Goal: Task Accomplishment & Management: Manage account settings

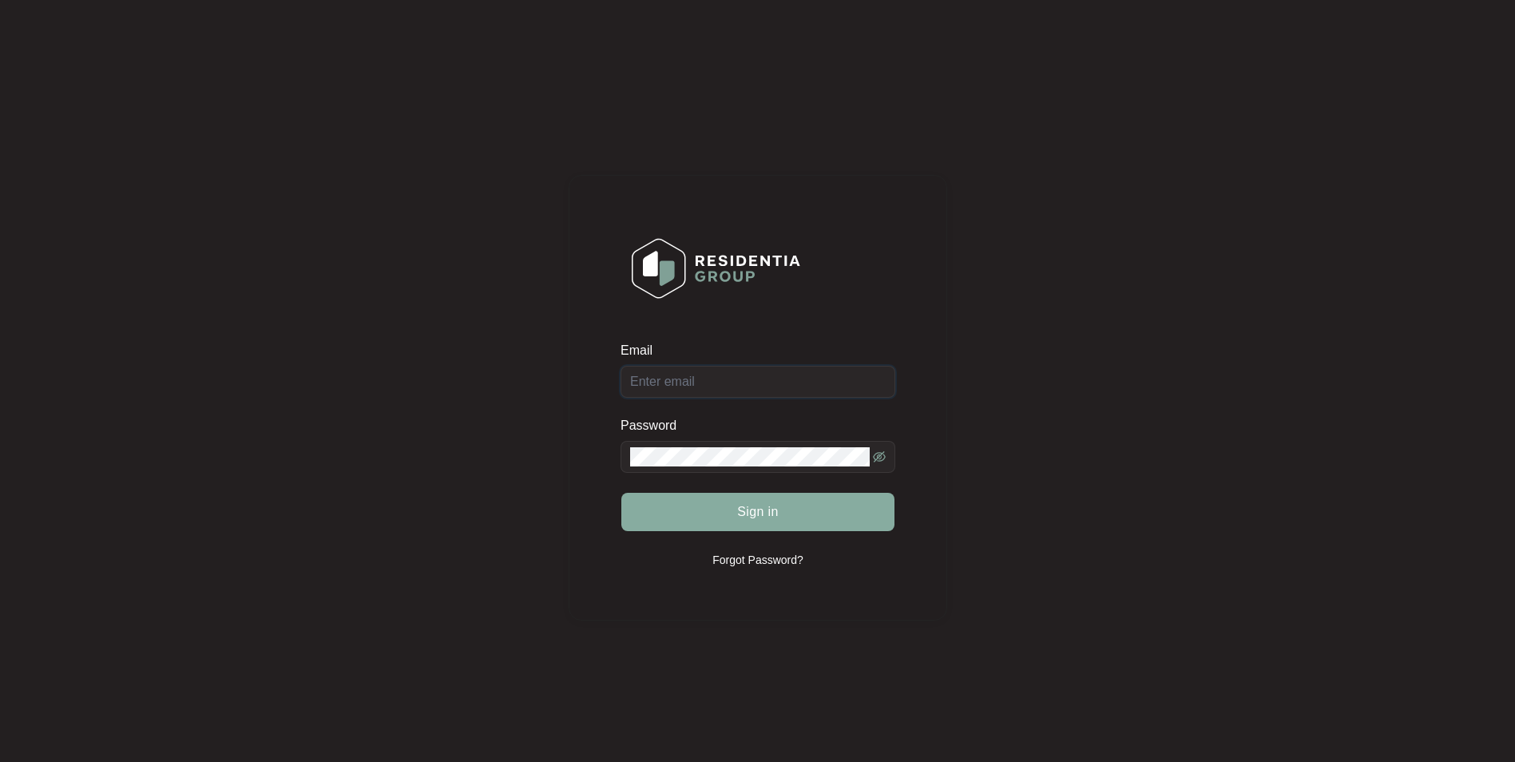
type input "[EMAIL_ADDRESS][DOMAIN_NAME]"
click at [684, 504] on button "Sign in" at bounding box center [757, 512] width 273 height 38
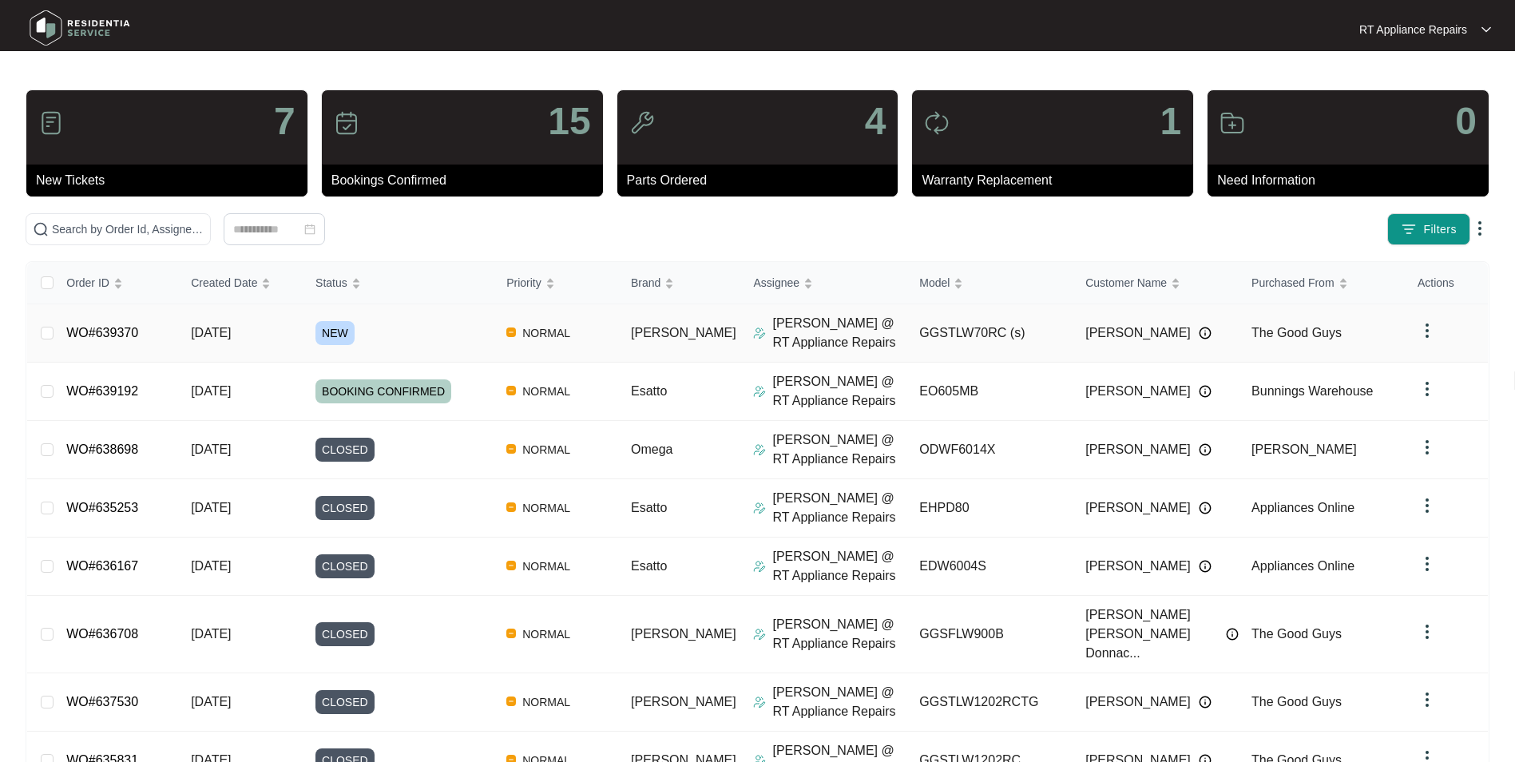
click at [129, 337] on div "Order ID Created Date Status Priority Brand Assignee Model Customer Name Purcha…" at bounding box center [757, 603] width 1461 height 683
click at [103, 335] on link "WO#639370" at bounding box center [102, 333] width 72 height 14
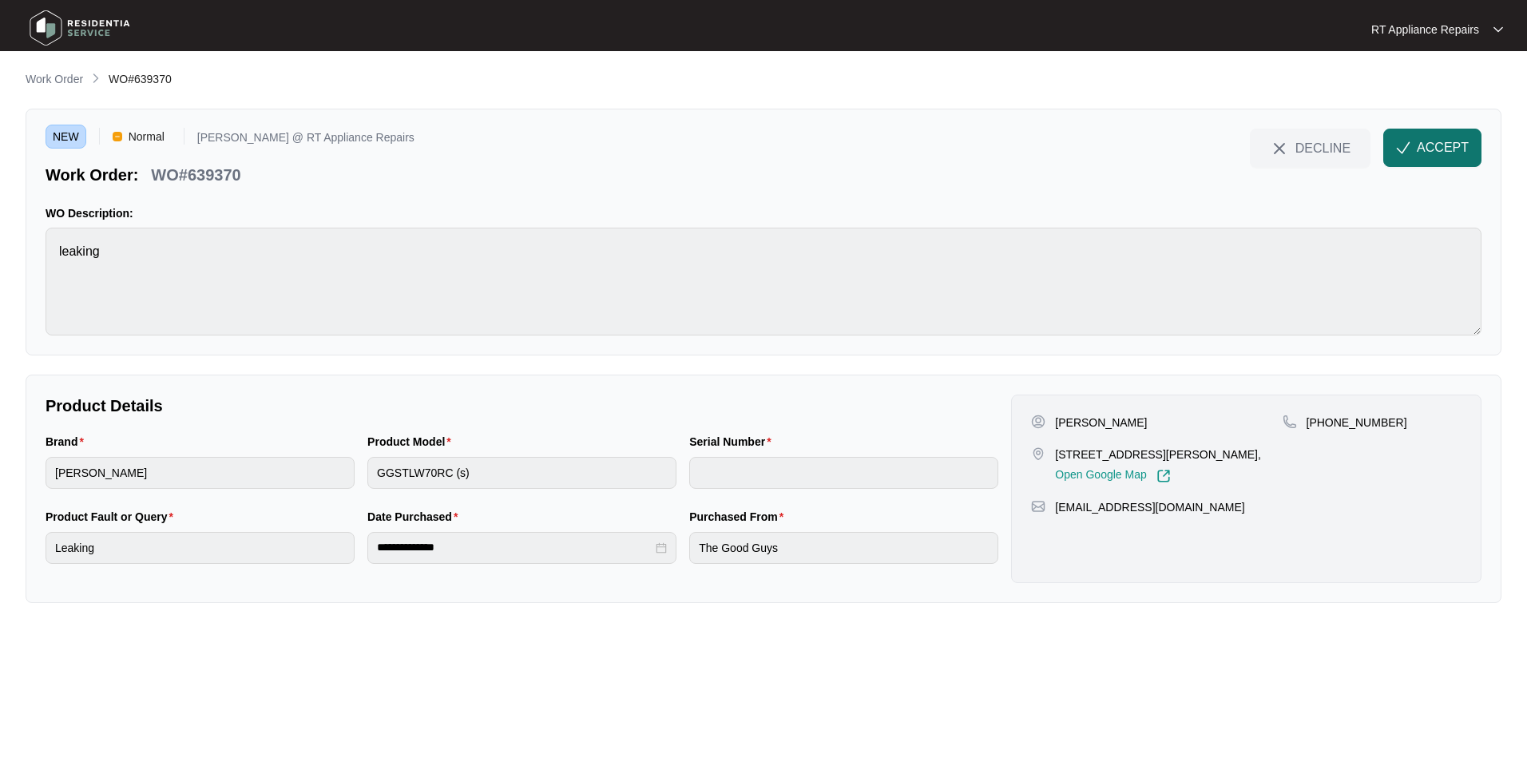
click at [1208, 149] on span "ACCEPT" at bounding box center [1443, 147] width 52 height 19
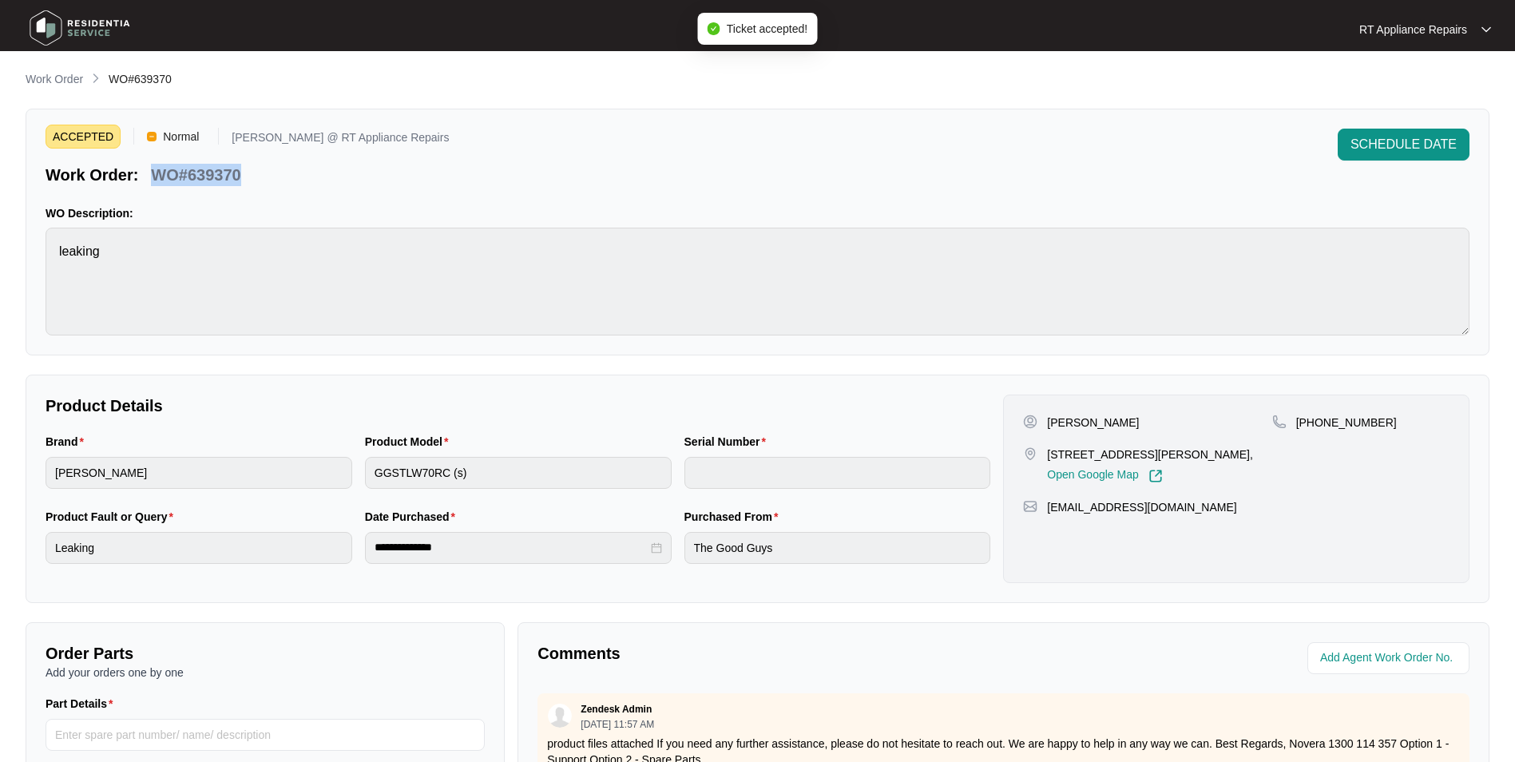
drag, startPoint x: 156, startPoint y: 173, endPoint x: 219, endPoint y: 175, distance: 63.1
click at [249, 171] on div "Work Order: WO#639370" at bounding box center [247, 172] width 403 height 28
copy p "WO#639370"
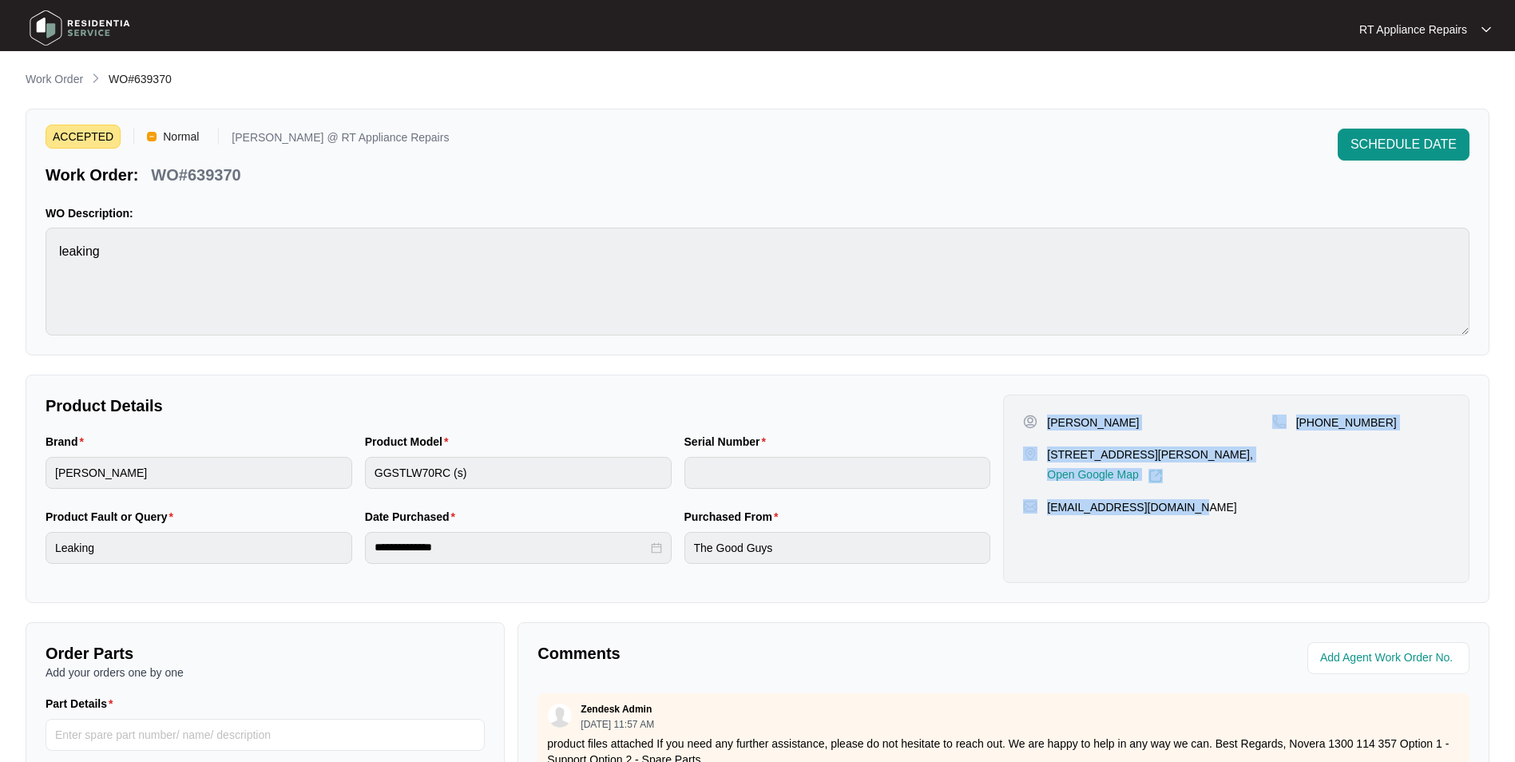
drag, startPoint x: 1049, startPoint y: 421, endPoint x: 1189, endPoint y: 514, distance: 168.4
click at [1189, 514] on div "[PERSON_NAME] [STREET_ADDRESS][PERSON_NAME], Open Google Map [PHONE_NUMBER] [EM…" at bounding box center [1236, 489] width 466 height 189
copy div "[PERSON_NAME] [STREET_ADDRESS][PERSON_NAME], Open Google Map [PHONE_NUMBER] [EM…"
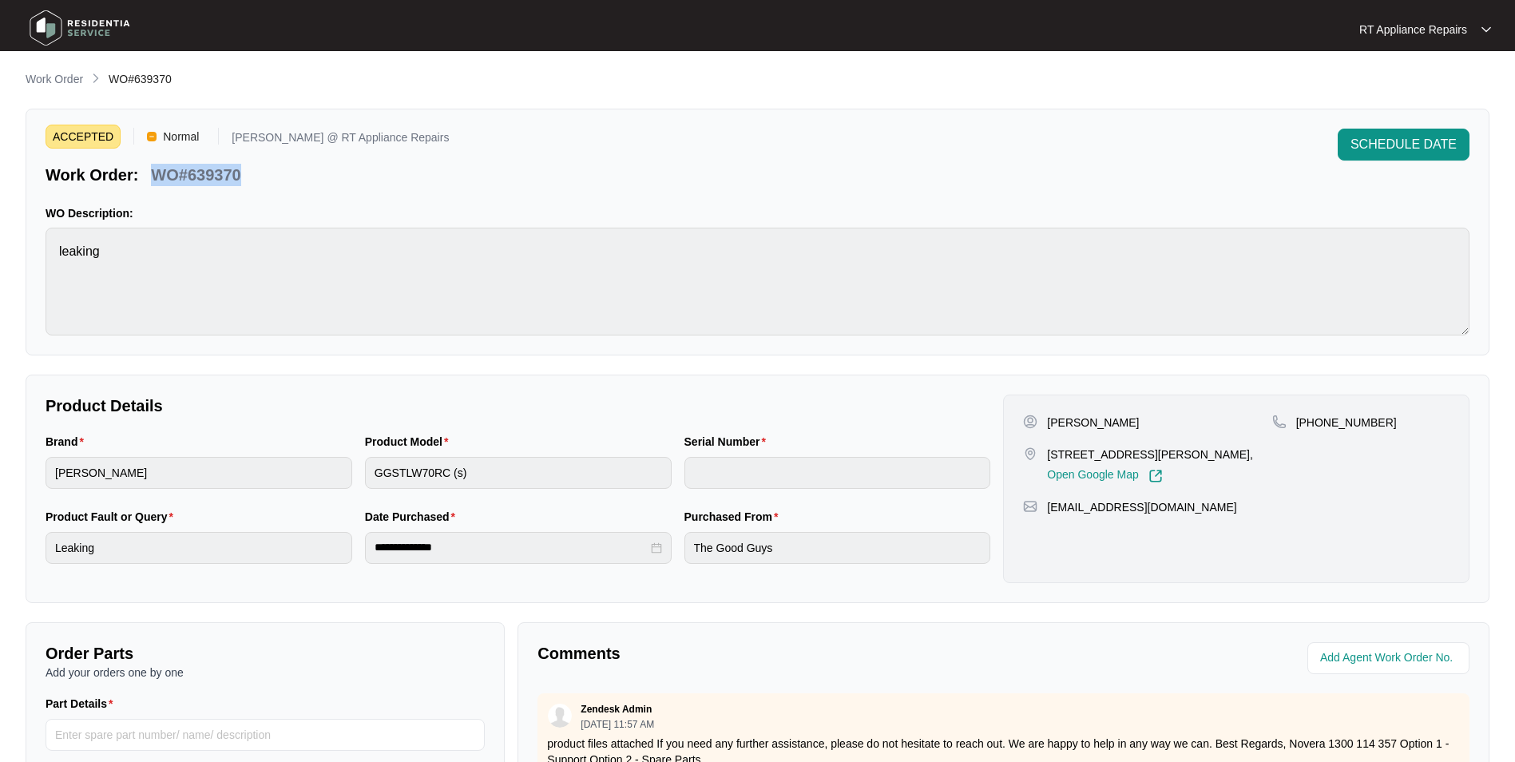
drag, startPoint x: 152, startPoint y: 173, endPoint x: 247, endPoint y: 170, distance: 95.1
click at [247, 170] on div "WO#639370" at bounding box center [196, 172] width 102 height 28
copy p "WO#639370"
click at [415, 177] on div "ACCEPTED Normal [PERSON_NAME] @ RT Appliance Repairs Work Order: WO#639370 SCHE…" at bounding box center [758, 158] width 1424 height 58
click at [1208, 28] on p "RT Appliance Repairs" at bounding box center [1414, 30] width 108 height 16
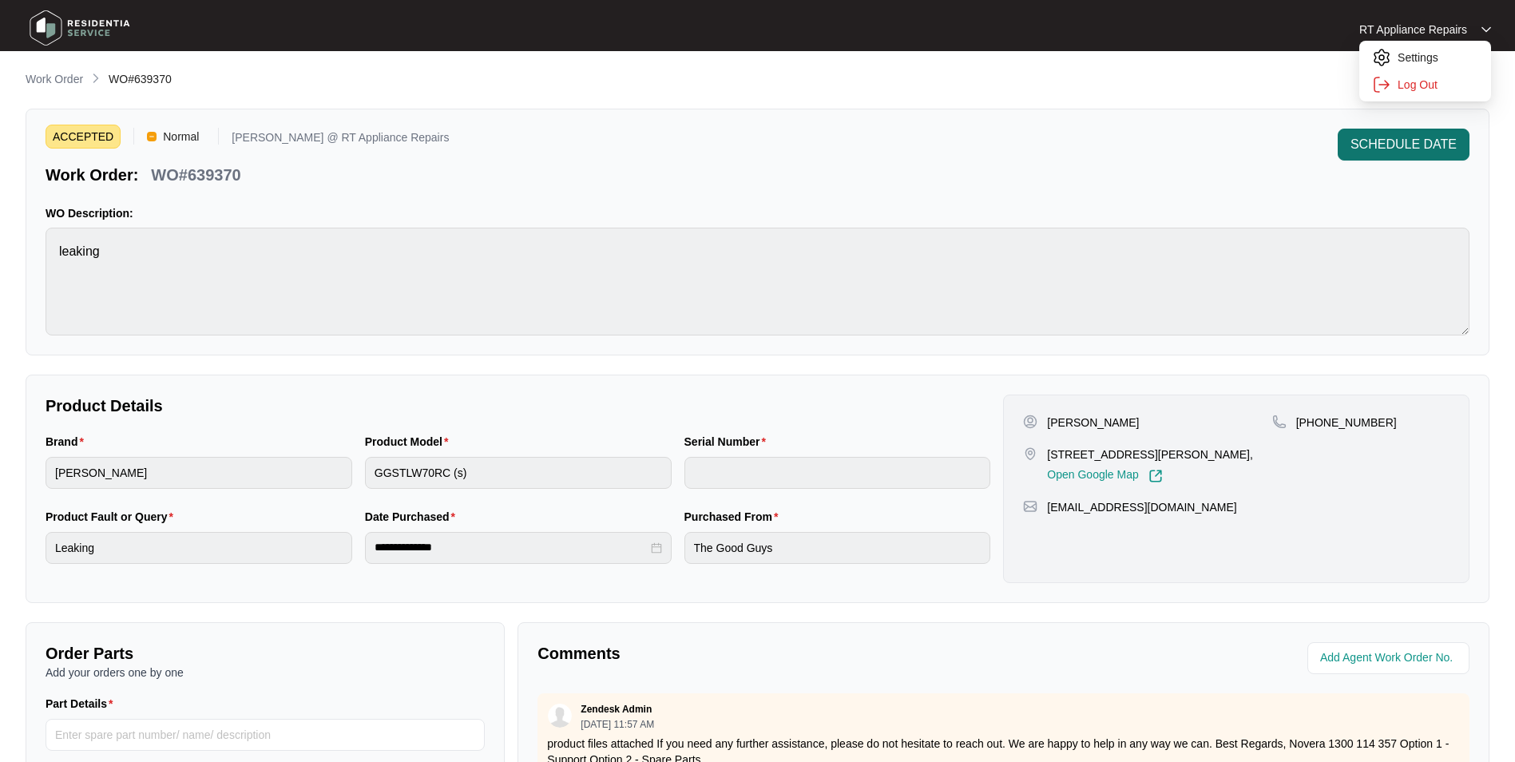
drag, startPoint x: 1318, startPoint y: 118, endPoint x: 1351, endPoint y: 131, distance: 35.2
click at [1208, 119] on div "ACCEPTED Normal [PERSON_NAME] @ RT Appliance Repairs Work Order: WO#639370 SCHE…" at bounding box center [758, 232] width 1464 height 247
click at [1208, 140] on span "SCHEDULE DATE" at bounding box center [1404, 144] width 106 height 19
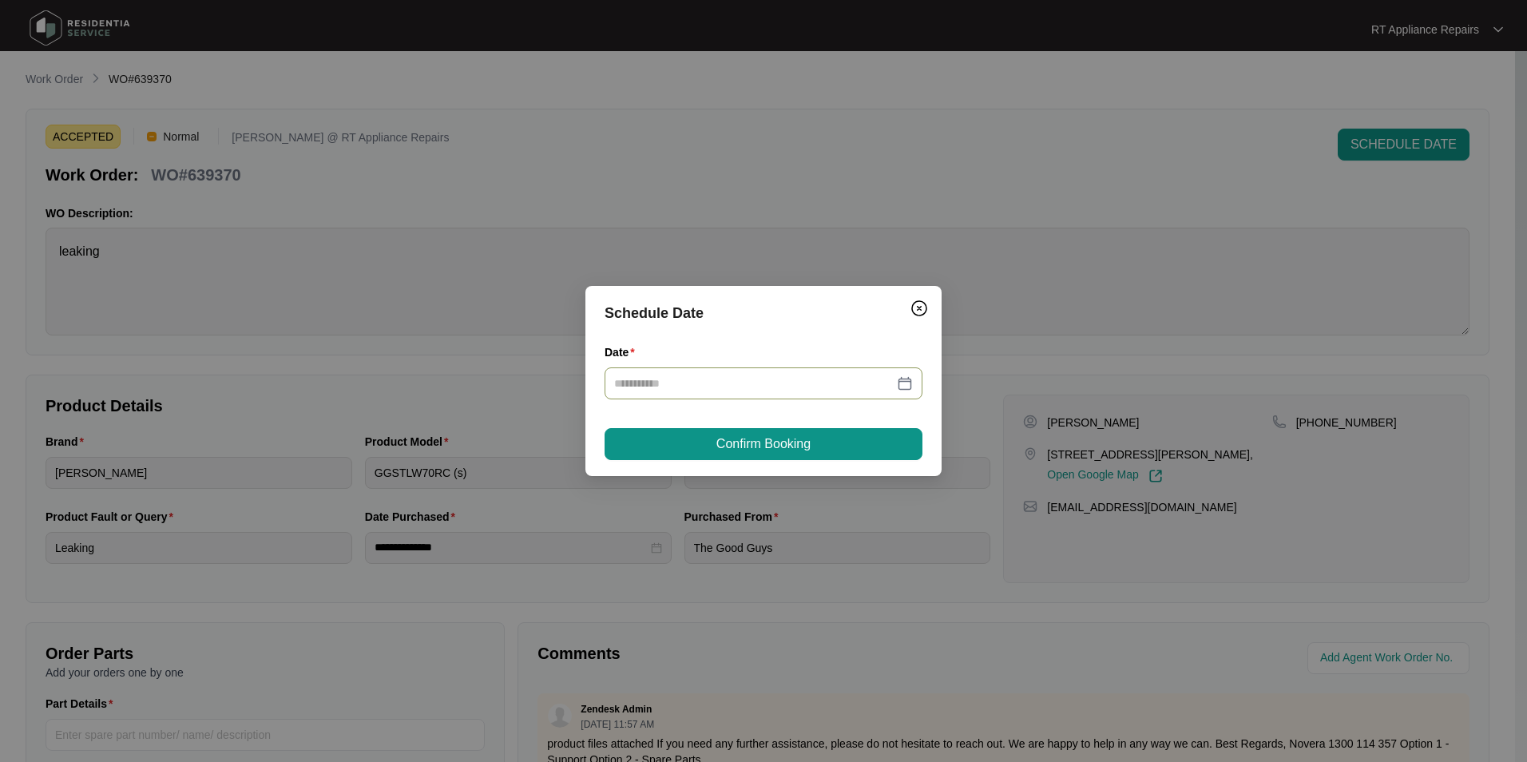
click at [723, 385] on input "Date" at bounding box center [754, 384] width 280 height 18
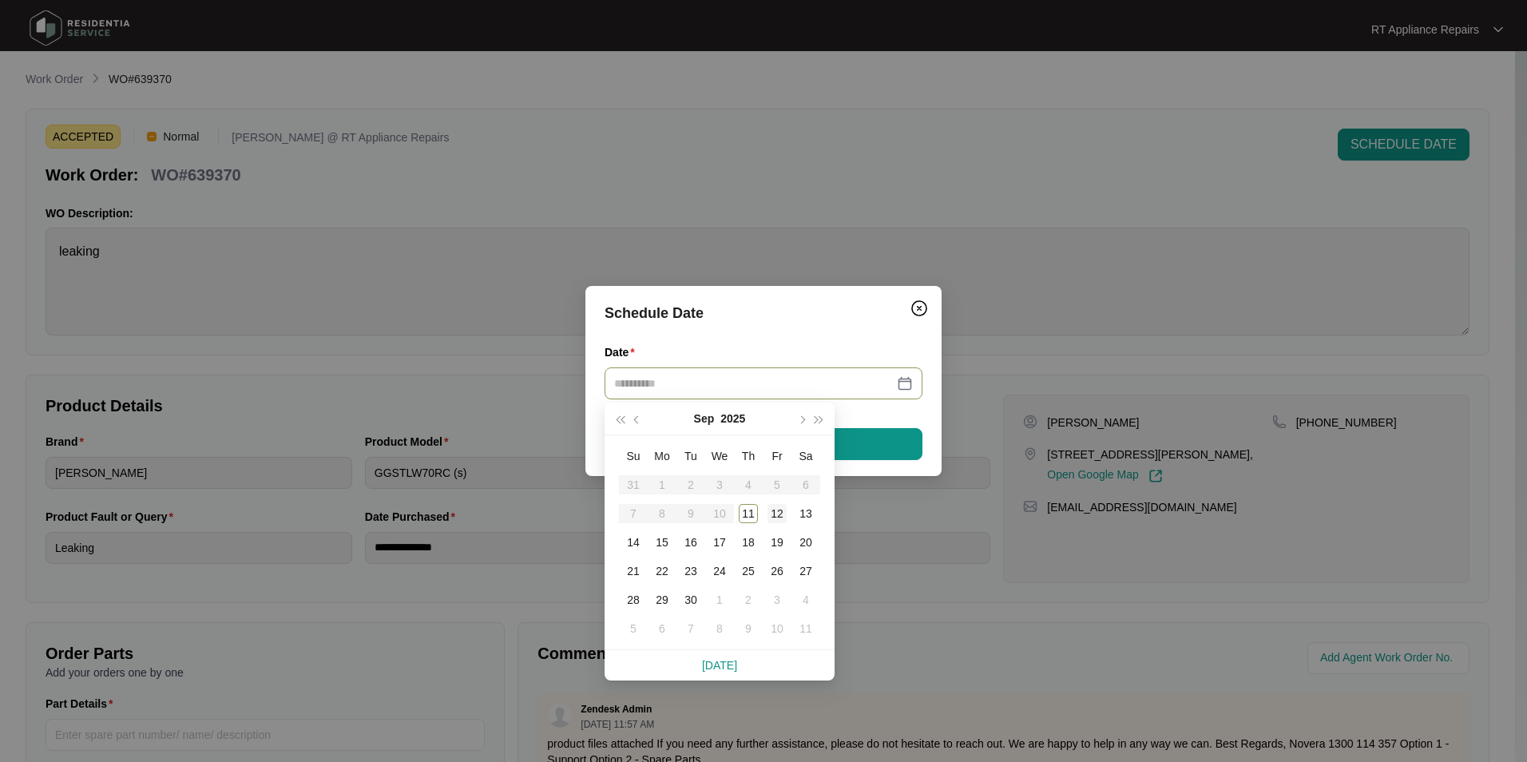
click at [778, 520] on div "12" at bounding box center [777, 513] width 19 height 19
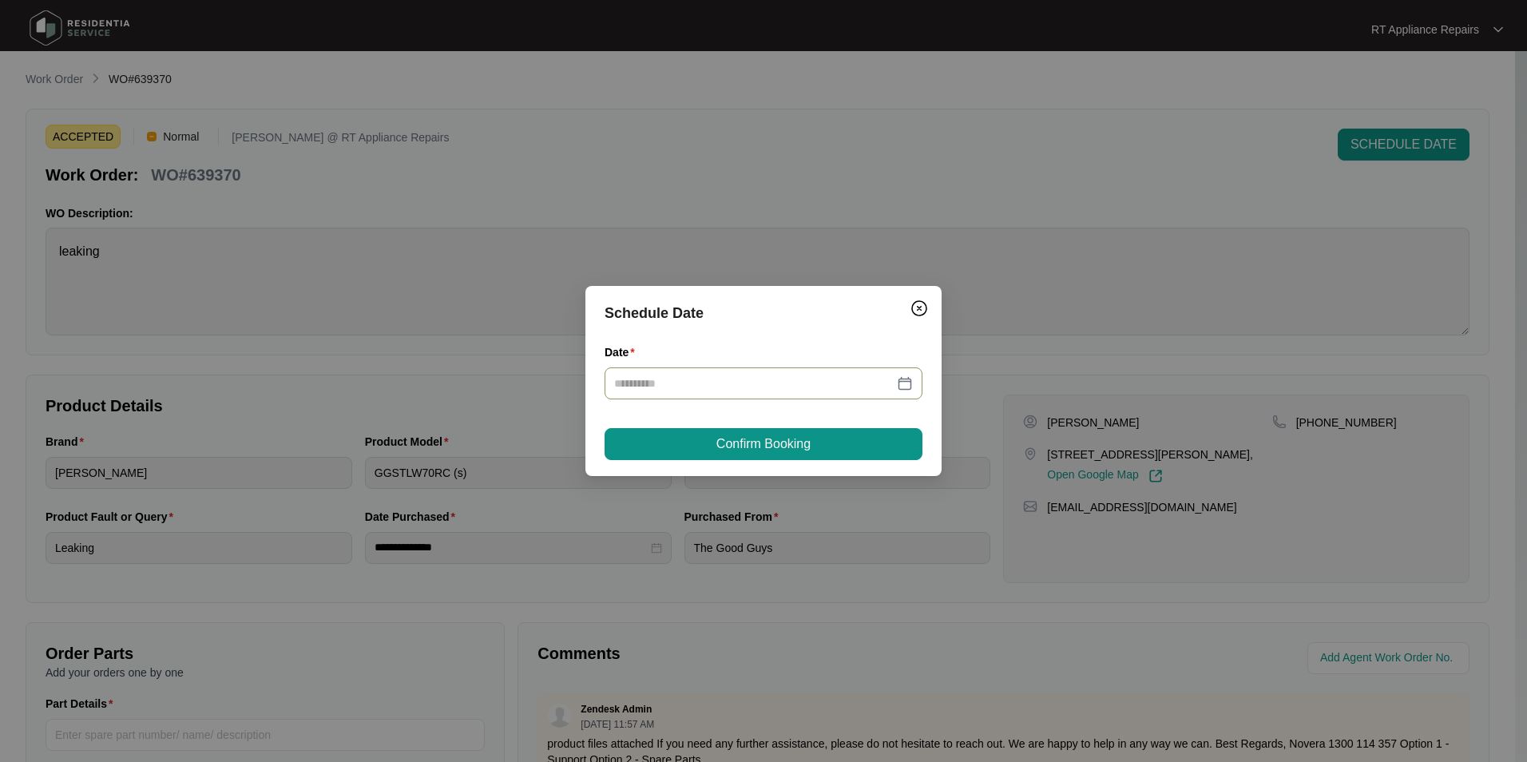
type input "**********"
click at [849, 447] on button "Confirm Booking" at bounding box center [764, 444] width 318 height 32
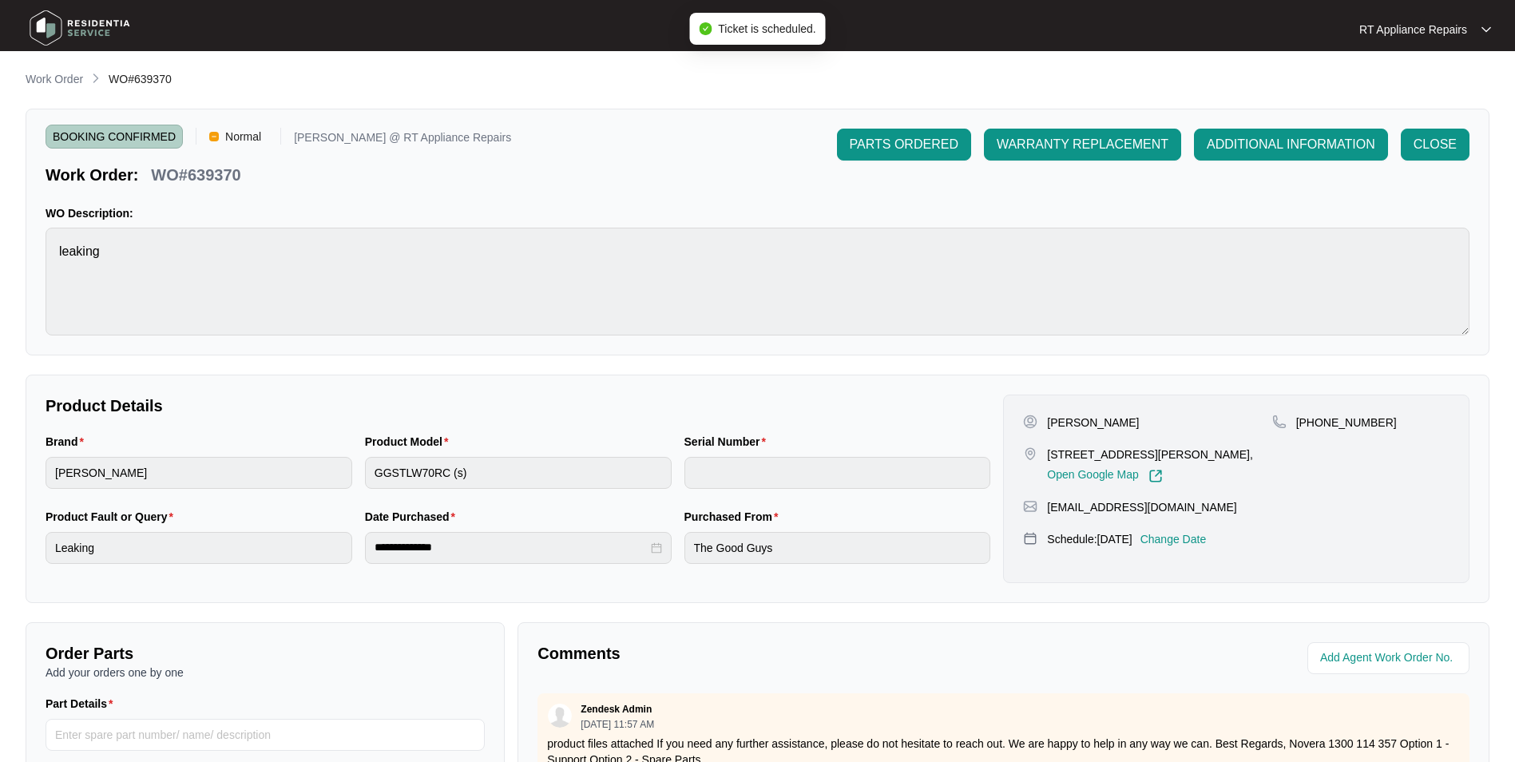
click at [1208, 27] on div "RT Appliance Repairs" at bounding box center [1426, 30] width 132 height 16
click at [1208, 88] on p "Log Out" at bounding box center [1438, 85] width 81 height 16
